Goal: Task Accomplishment & Management: Manage account settings

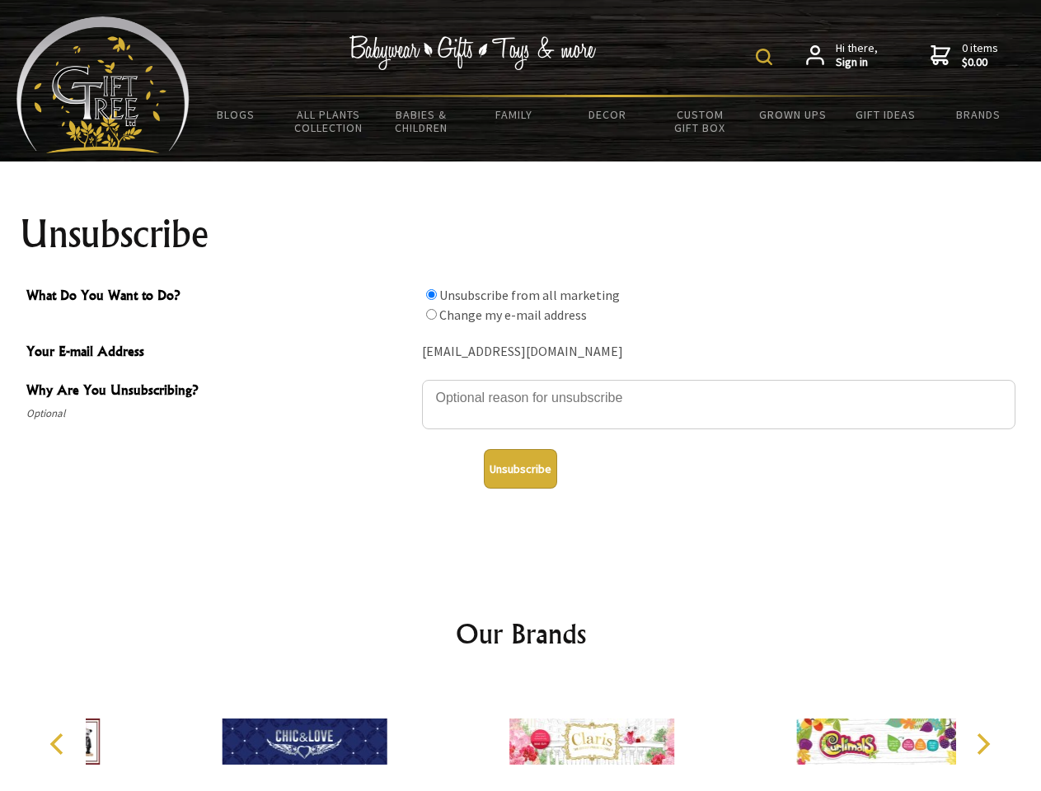
click at [767, 57] on img at bounding box center [764, 57] width 16 height 16
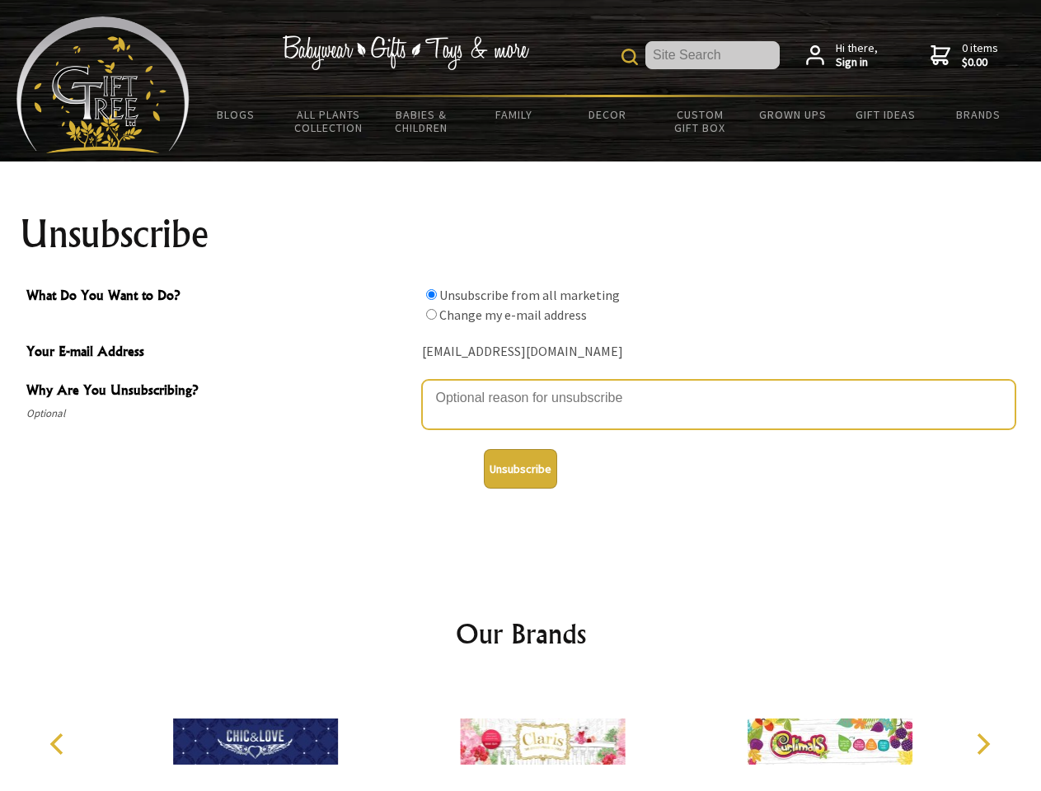
click at [521, 386] on textarea "Why Are You Unsubscribing?" at bounding box center [718, 404] width 593 height 49
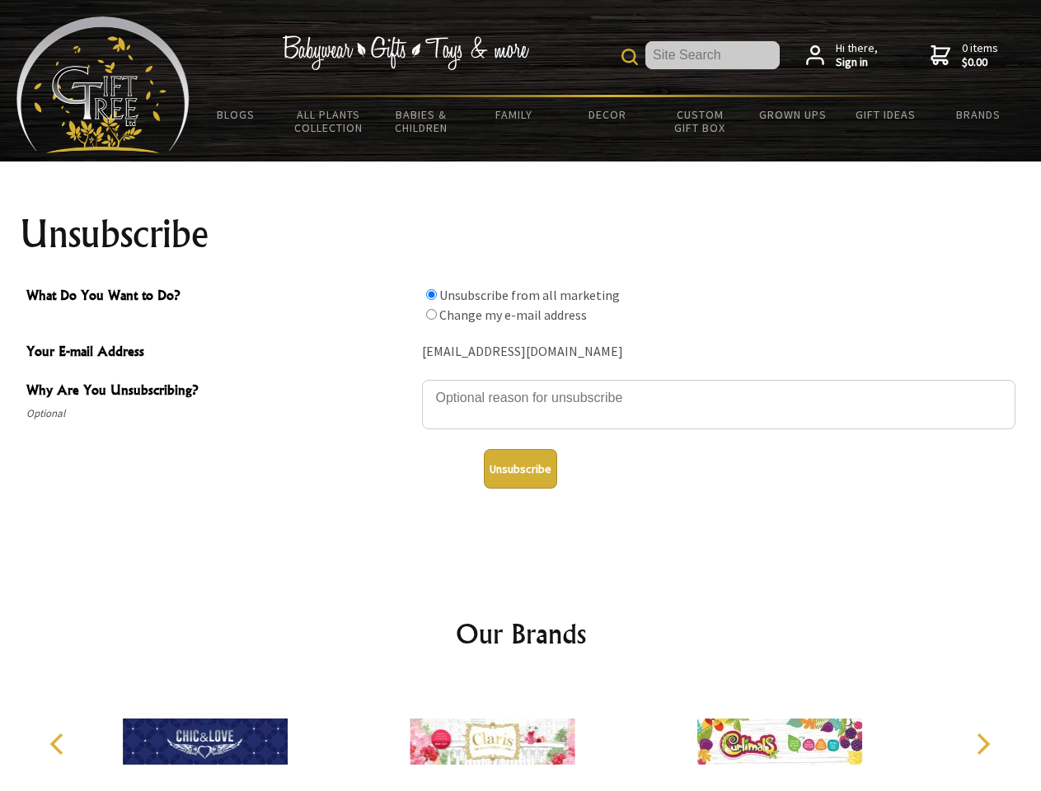
click at [431, 294] on input "What Do You Want to Do?" at bounding box center [431, 294] width 11 height 11
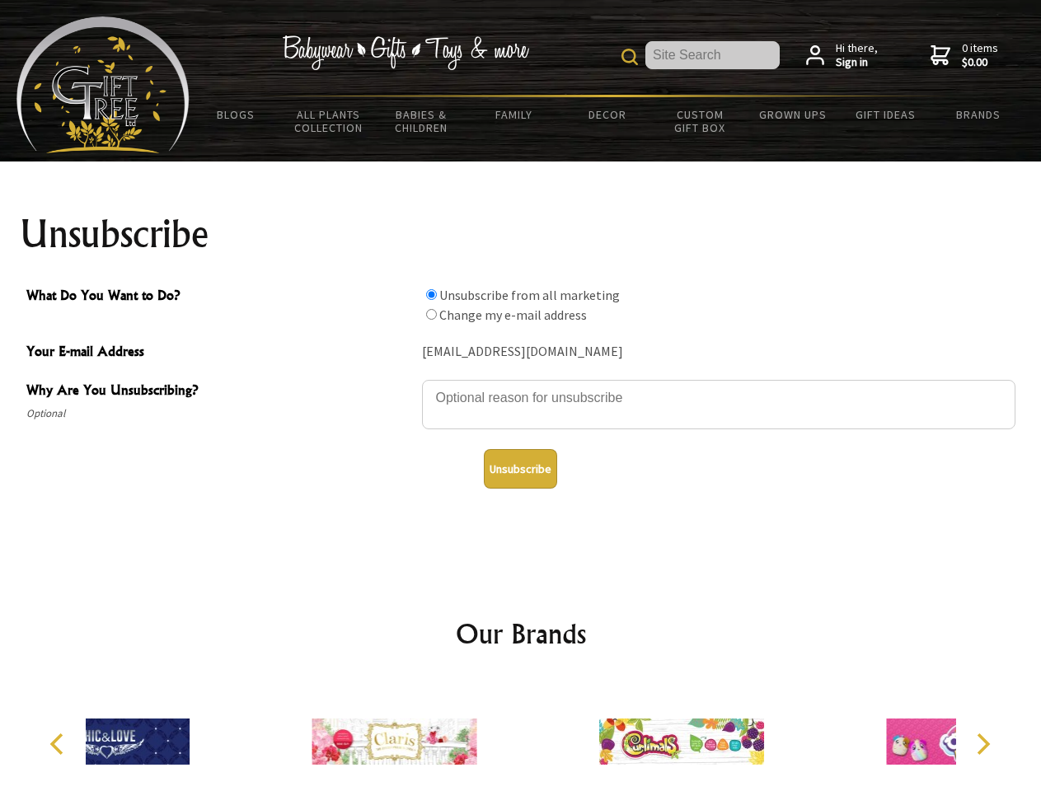
click at [431, 314] on input "What Do You Want to Do?" at bounding box center [431, 314] width 11 height 11
radio input "true"
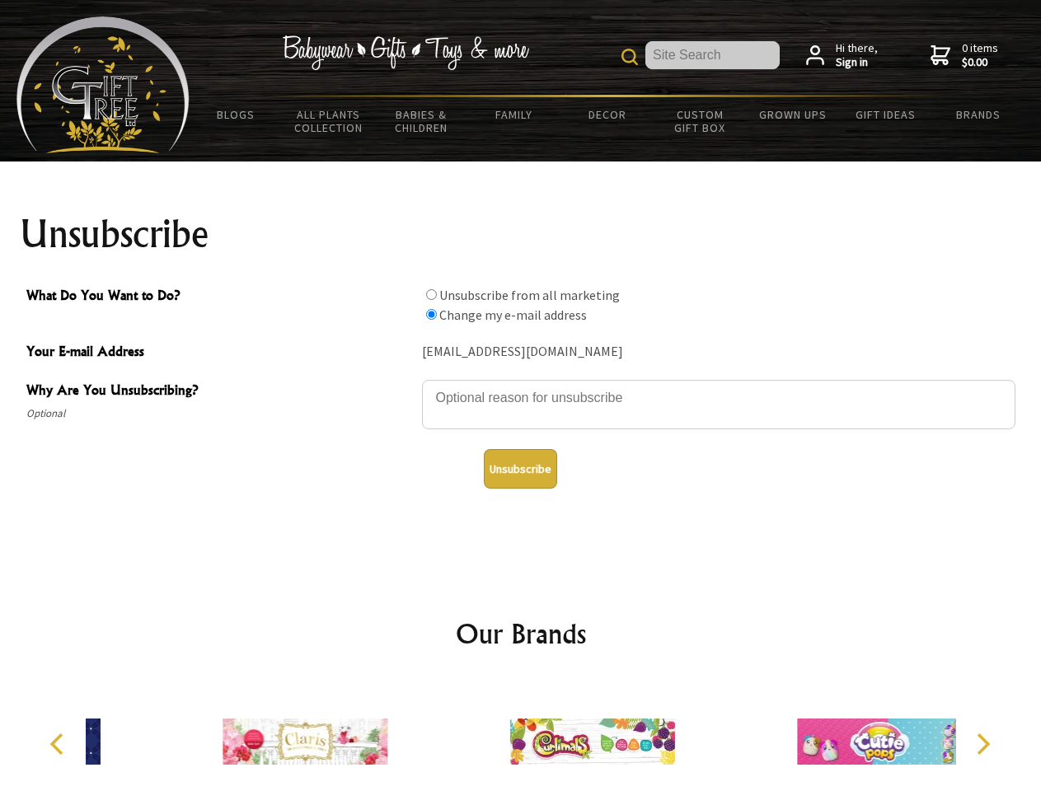
click at [520, 469] on button "Unsubscribe" at bounding box center [520, 469] width 73 height 40
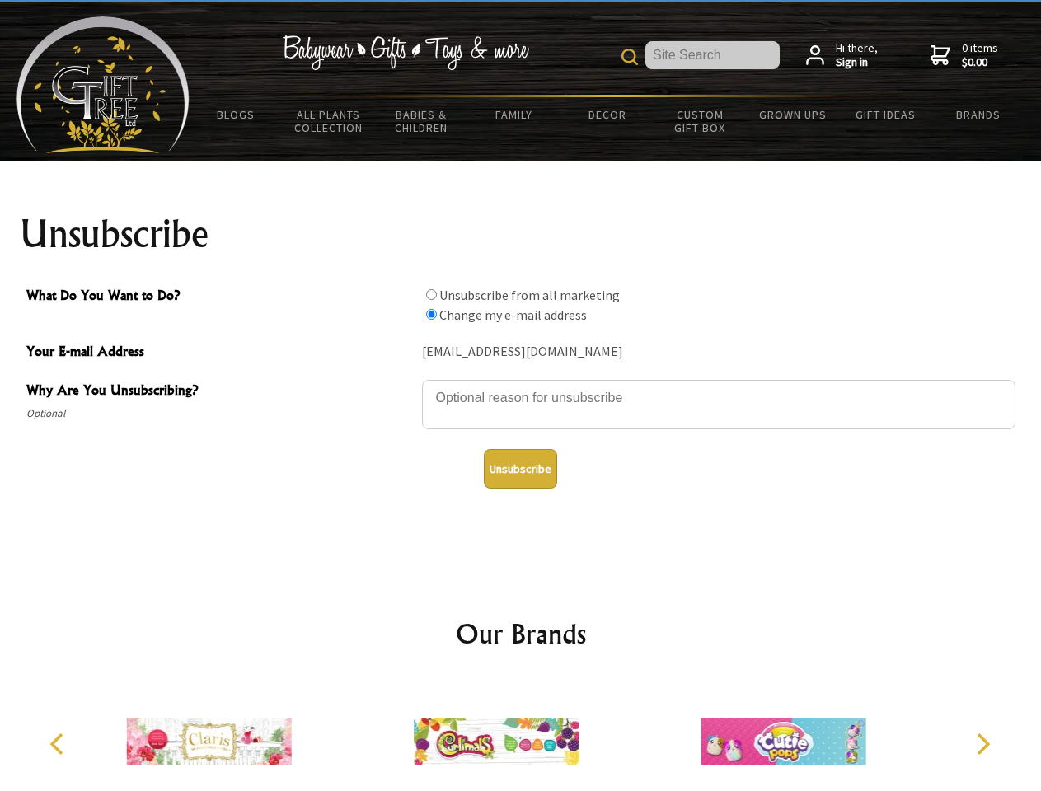
click at [59, 744] on icon "Previous" at bounding box center [58, 744] width 21 height 21
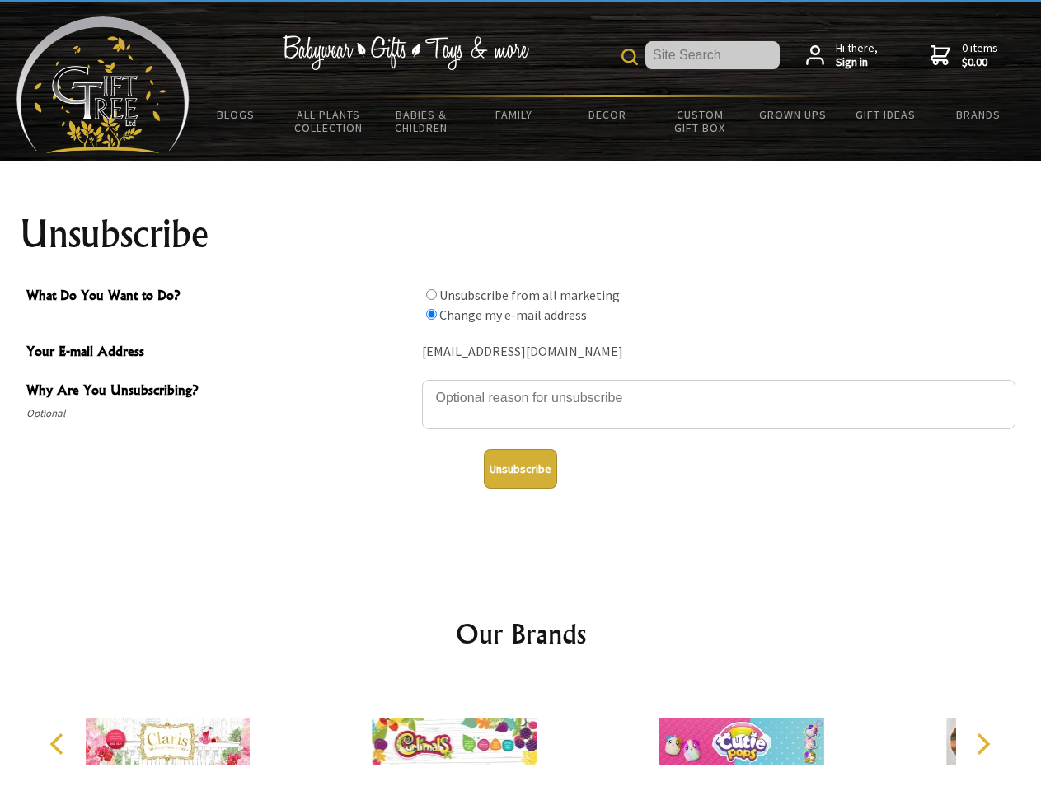
click at [982, 744] on icon "Next" at bounding box center [981, 744] width 21 height 21
